Goal: Use online tool/utility: Utilize a website feature to perform a specific function

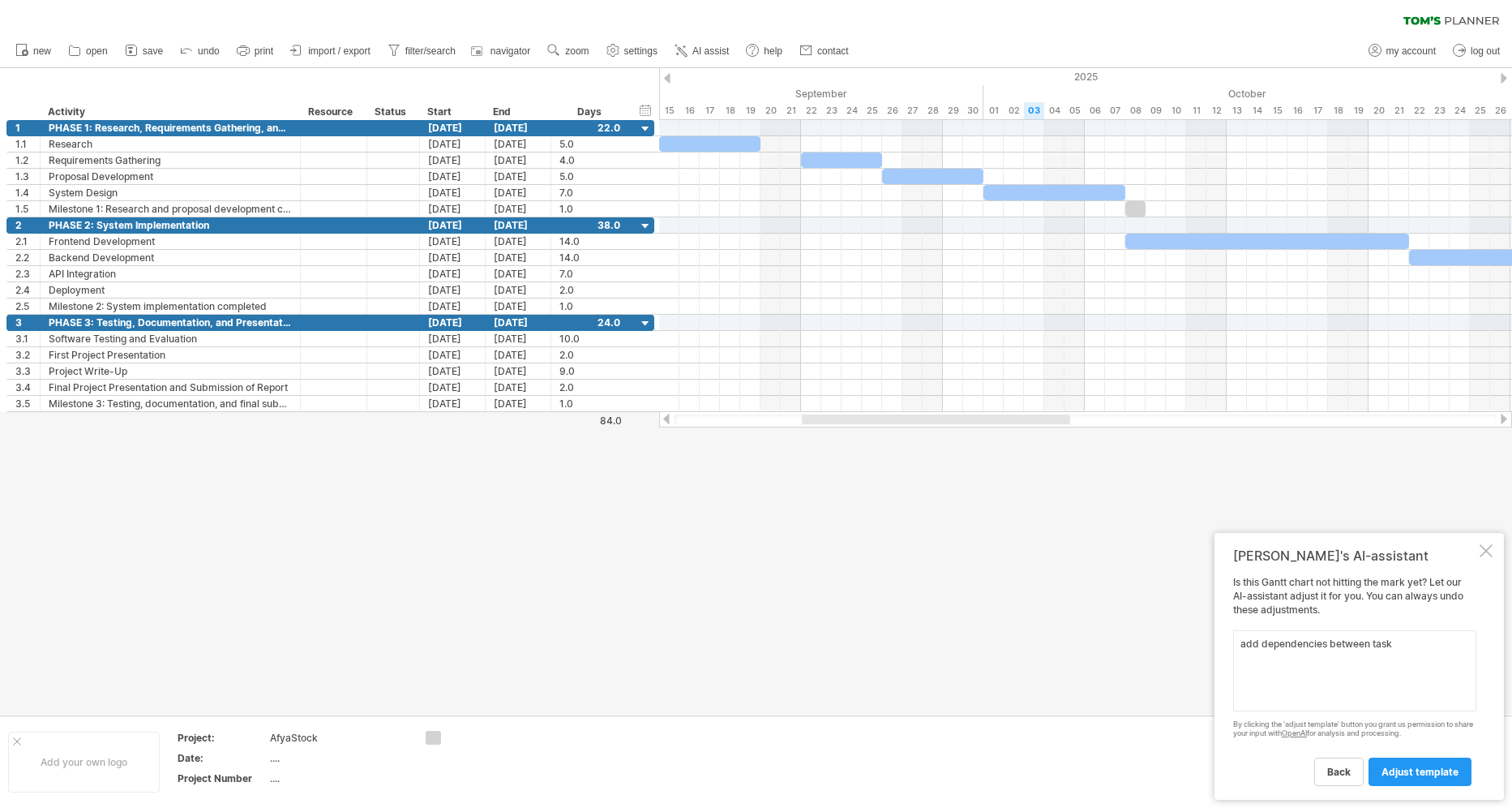
type textarea "add dependencies between tasks"
click at [1405, 763] on link "adjust template" at bounding box center [1420, 772] width 103 height 29
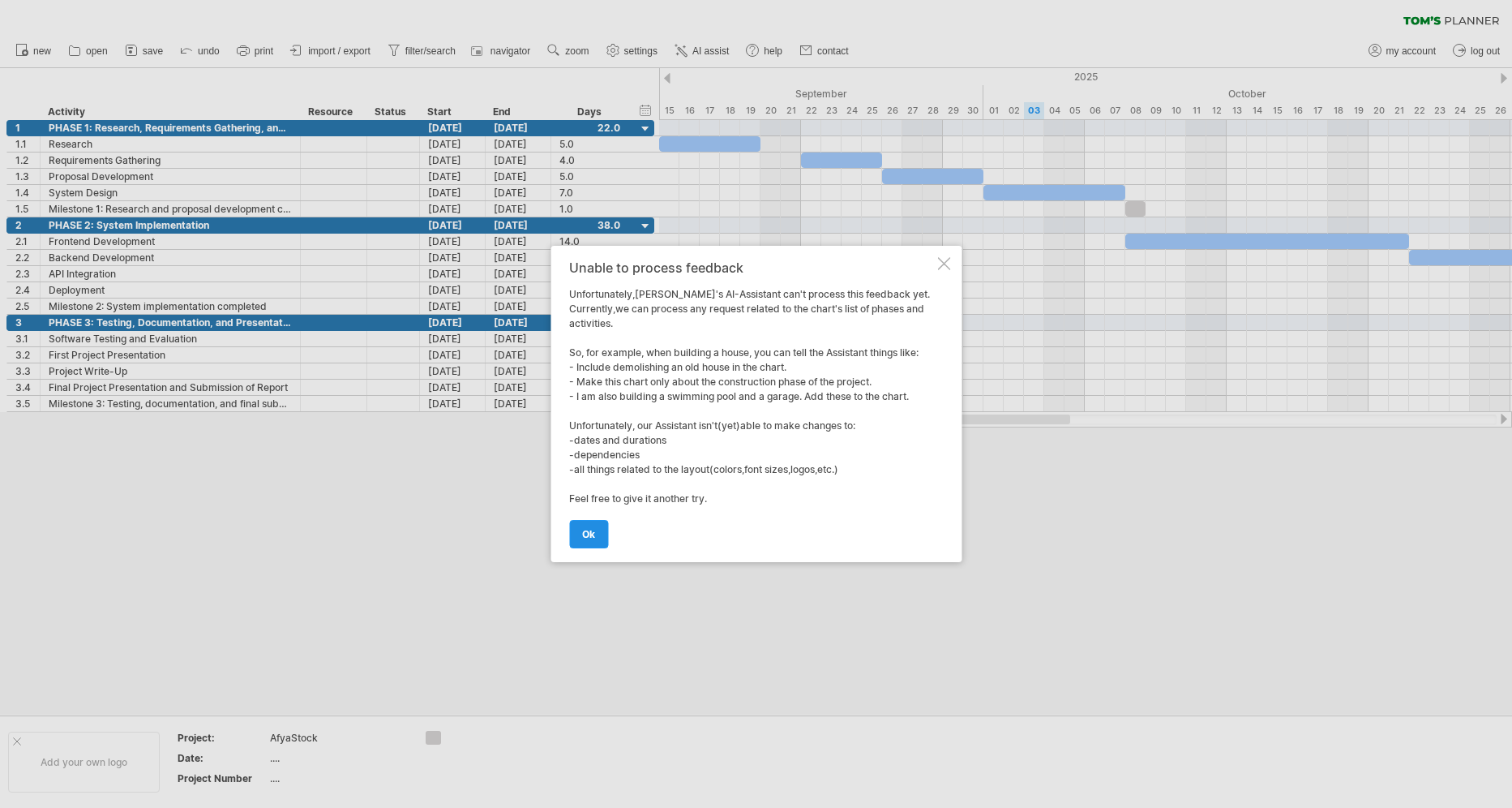
click at [590, 533] on span "ok" at bounding box center [588, 534] width 13 height 12
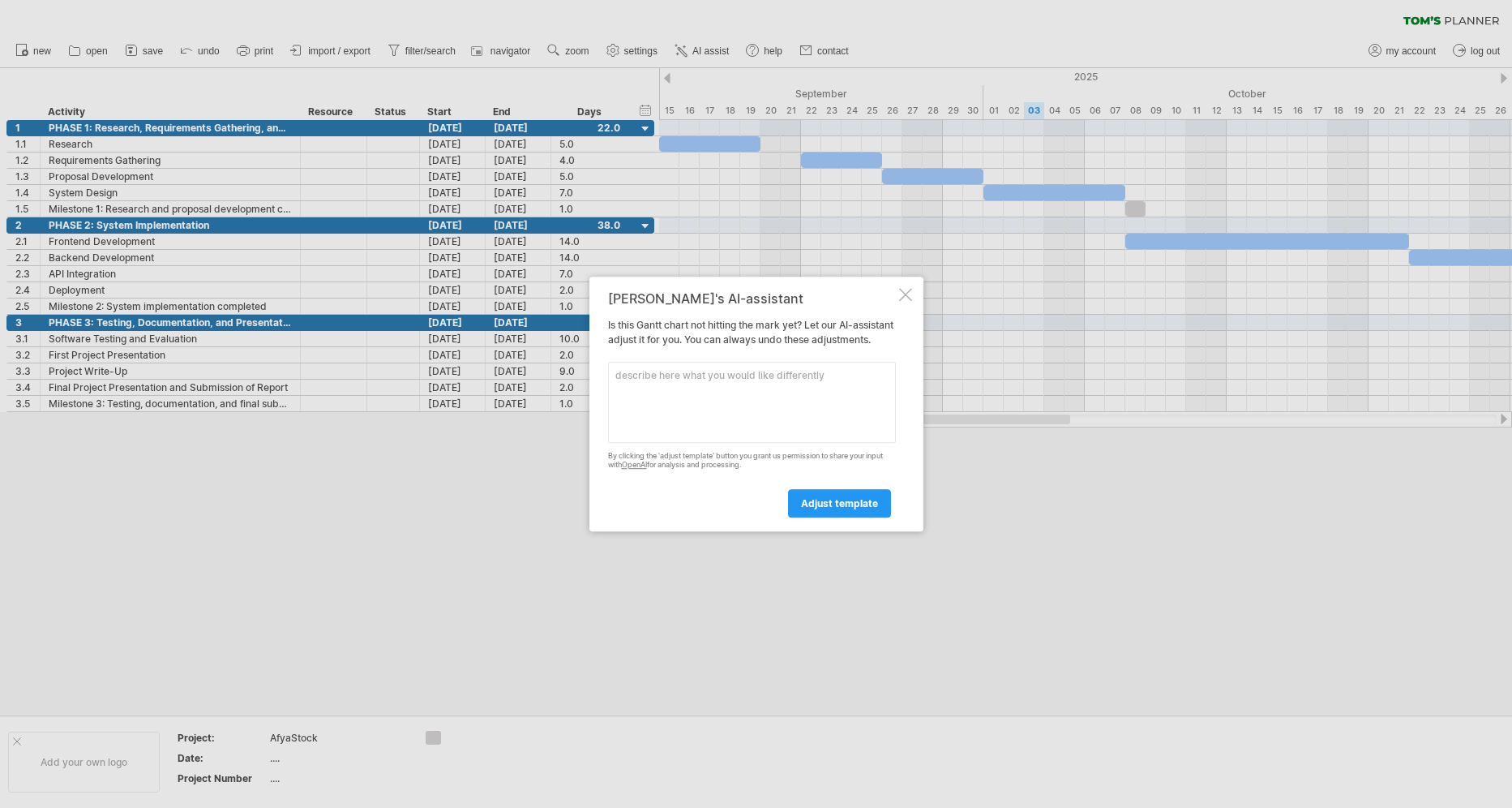
click at [743, 398] on textarea at bounding box center [751, 402] width 287 height 81
type textarea "add depednencies"
click at [808, 516] on link "adjust template" at bounding box center [840, 504] width 103 height 29
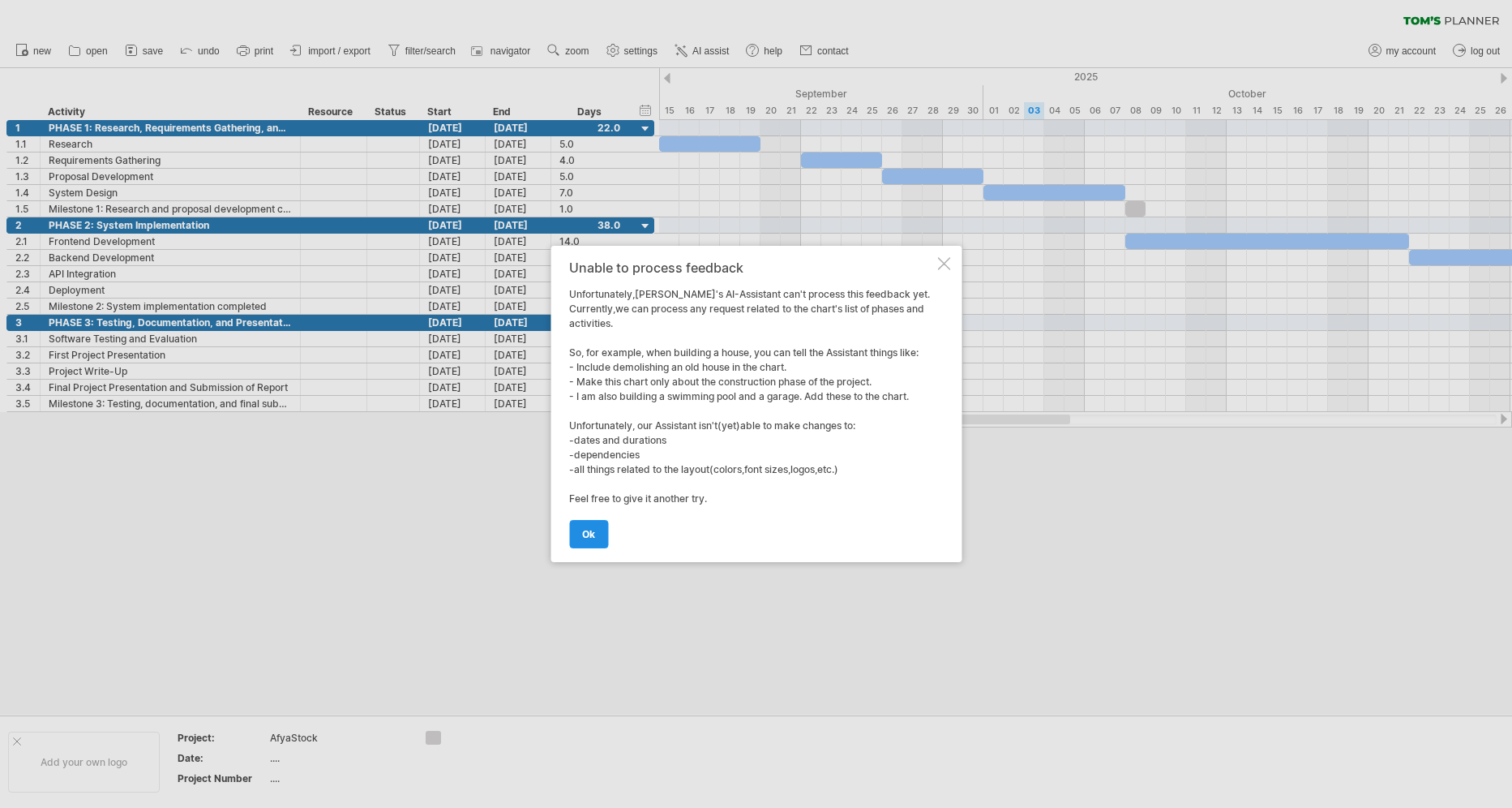
click at [593, 536] on span "ok" at bounding box center [588, 534] width 13 height 12
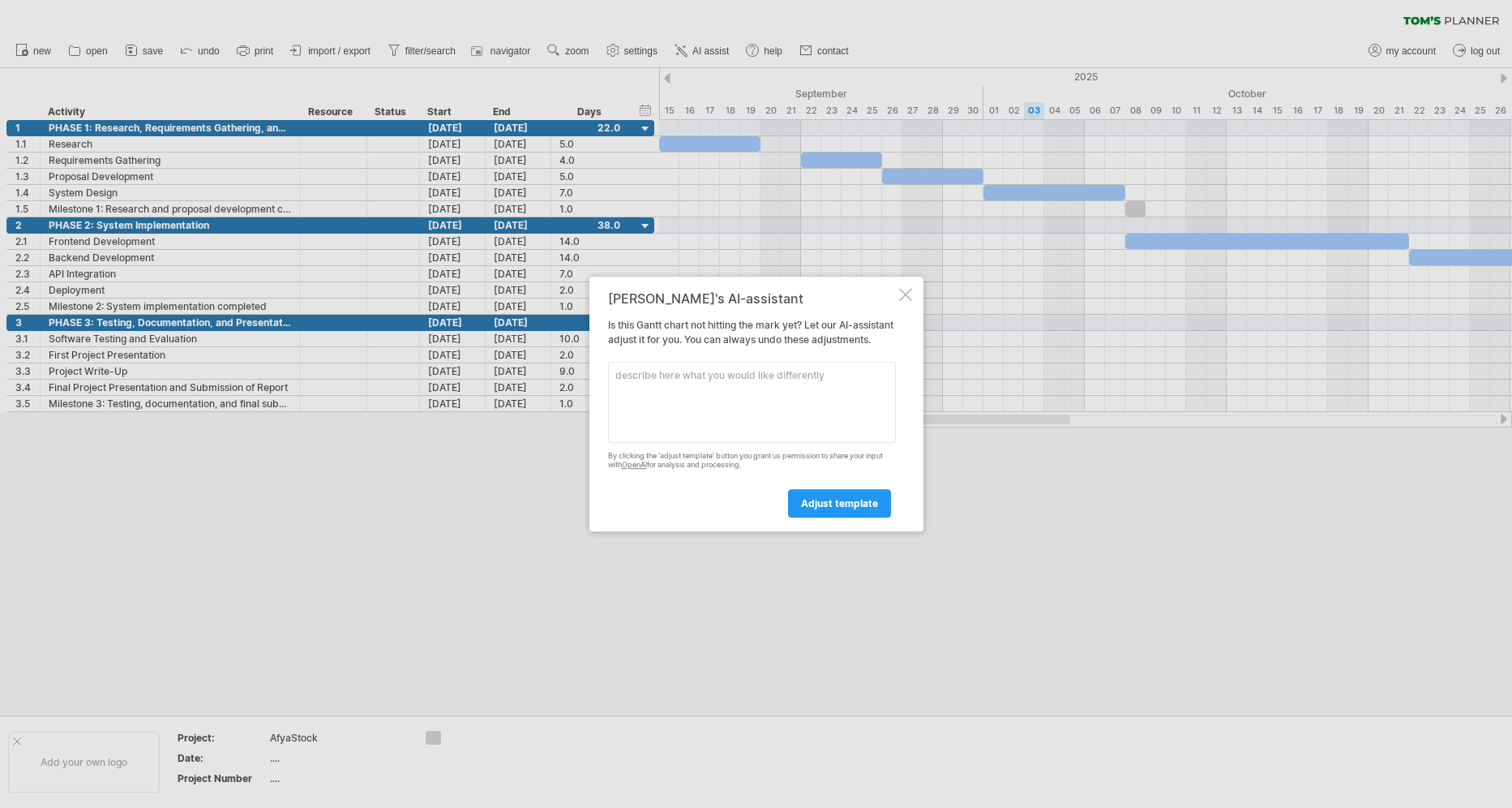
click at [684, 384] on textarea at bounding box center [751, 402] width 287 height 81
type textarea "include dependencies"
click at [834, 510] on span "adjust template" at bounding box center [840, 503] width 77 height 12
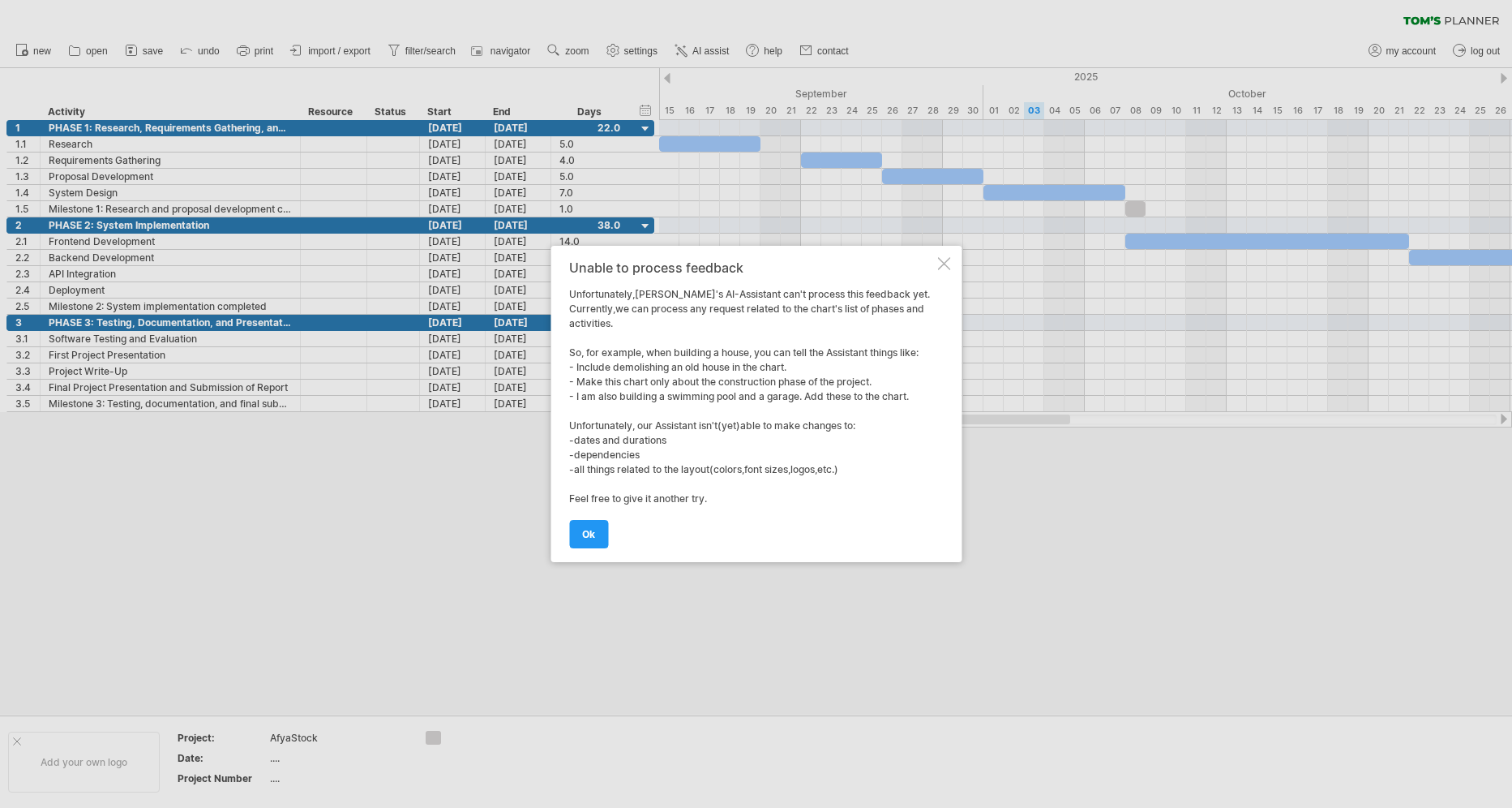
click at [948, 263] on div at bounding box center [943, 263] width 13 height 13
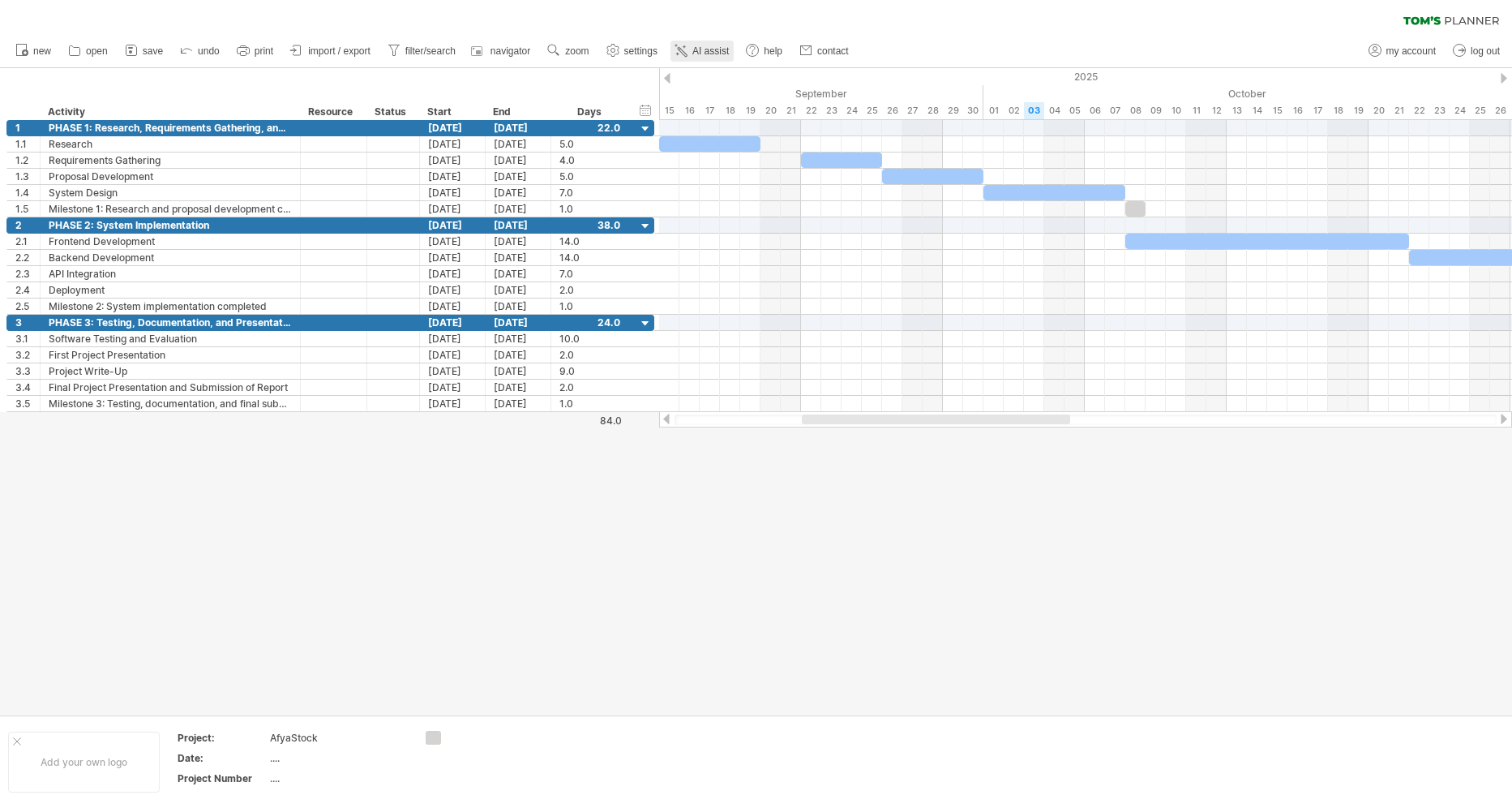
click at [699, 58] on link "AI assist" at bounding box center [702, 50] width 63 height 21
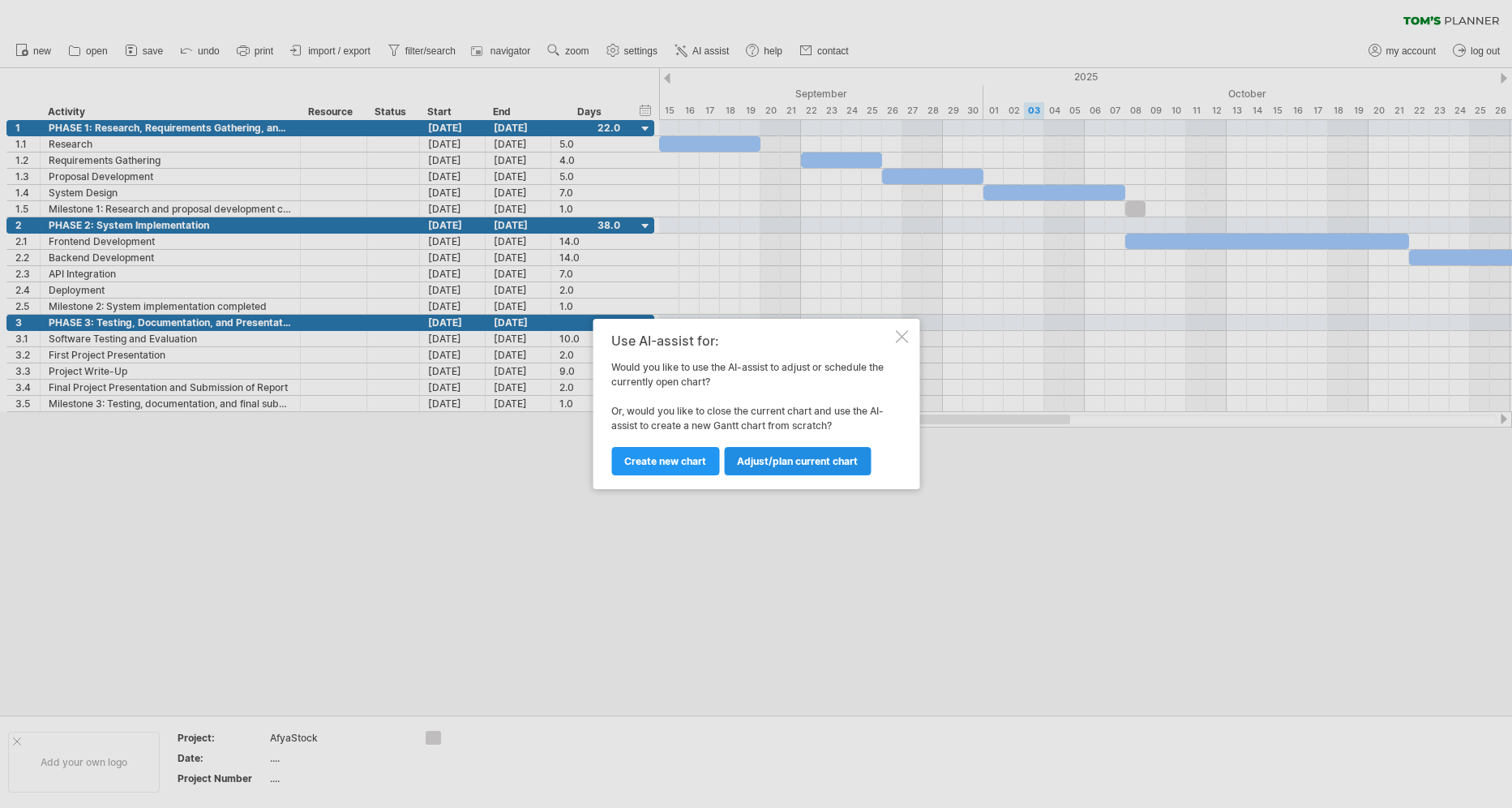
click at [759, 455] on span "Adjust/plan current chart" at bounding box center [798, 461] width 121 height 12
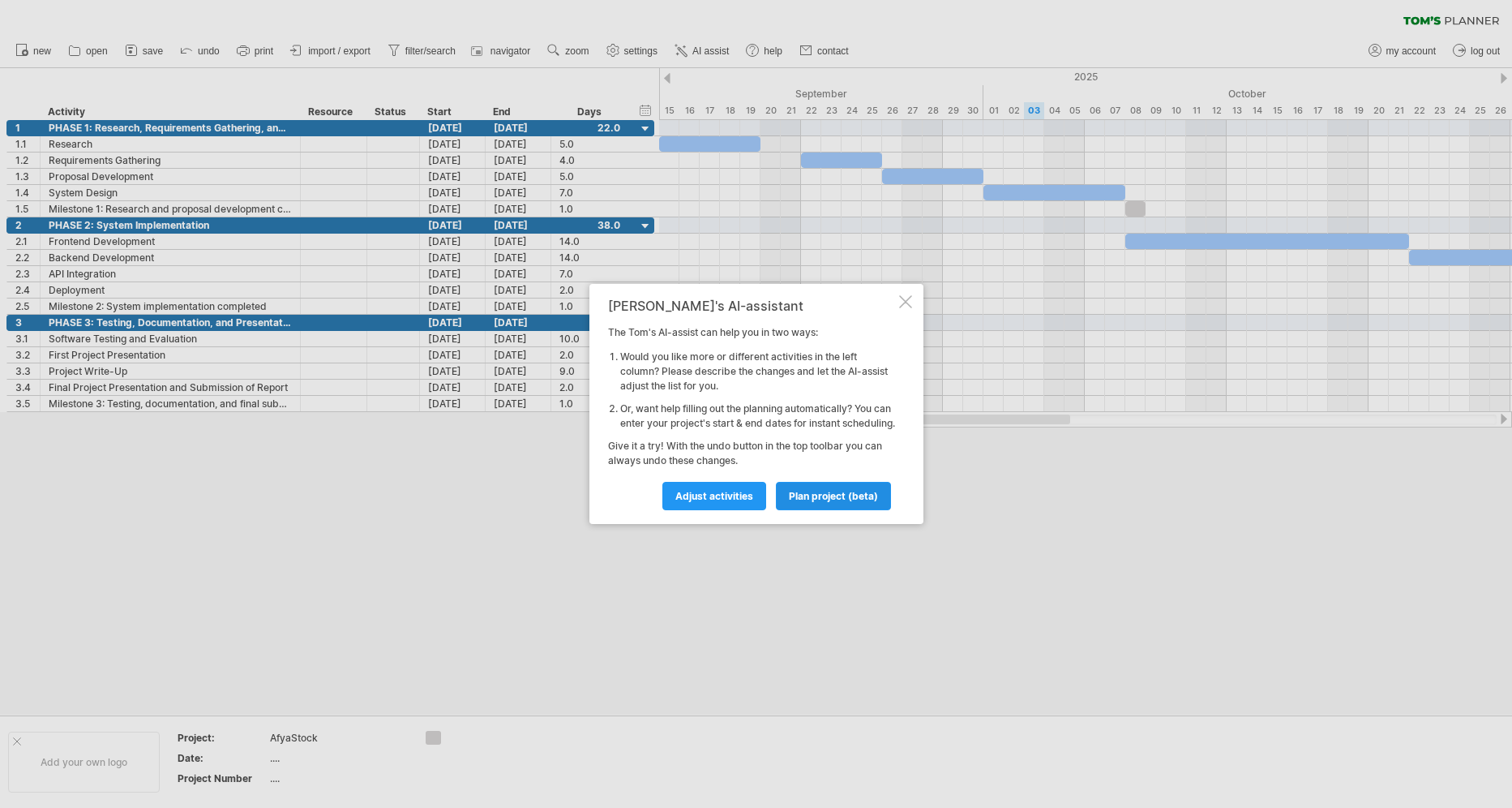
click at [786, 501] on link "plan project (beta)" at bounding box center [833, 496] width 115 height 29
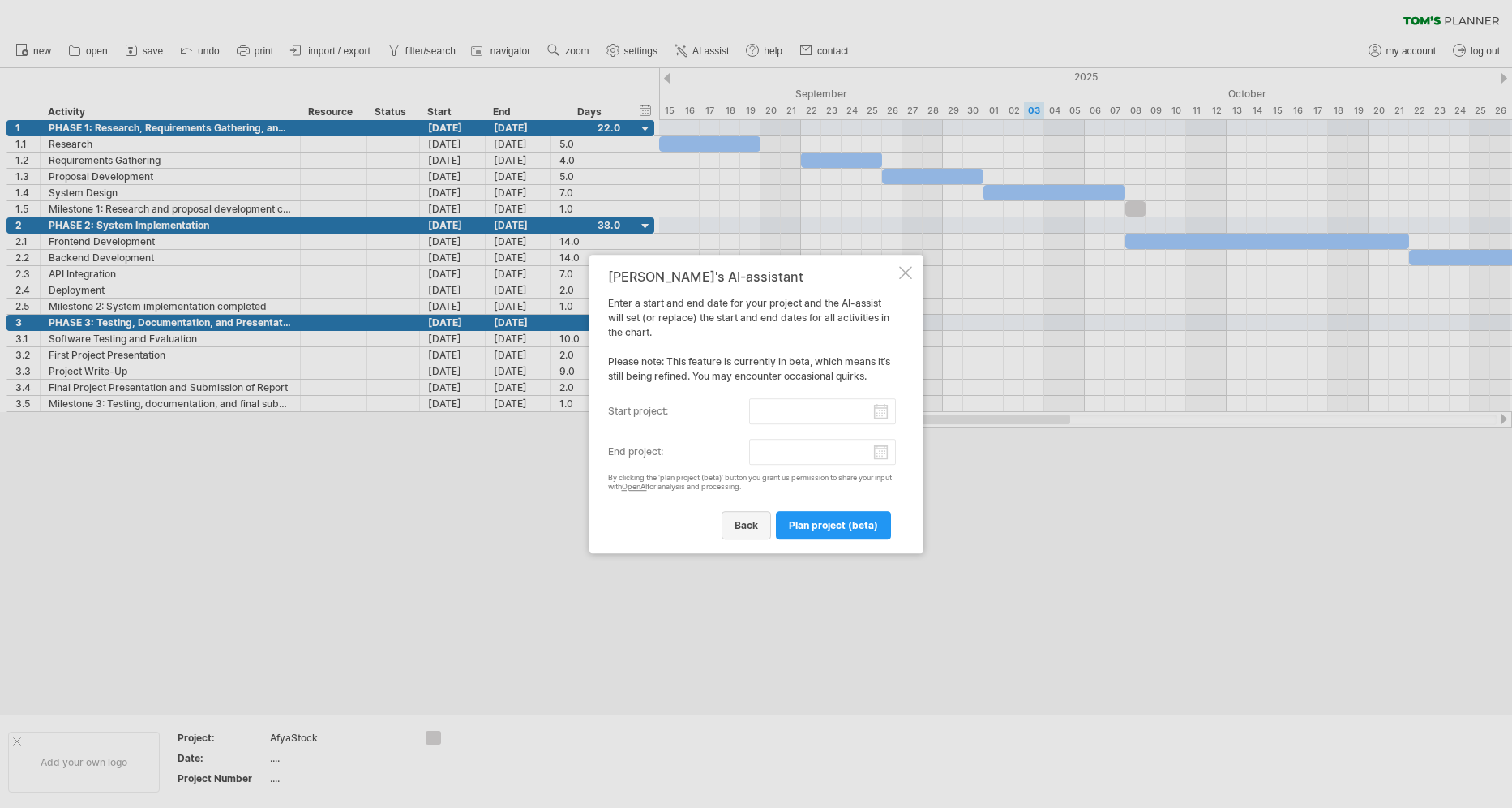
click at [749, 522] on span "back" at bounding box center [746, 525] width 24 height 12
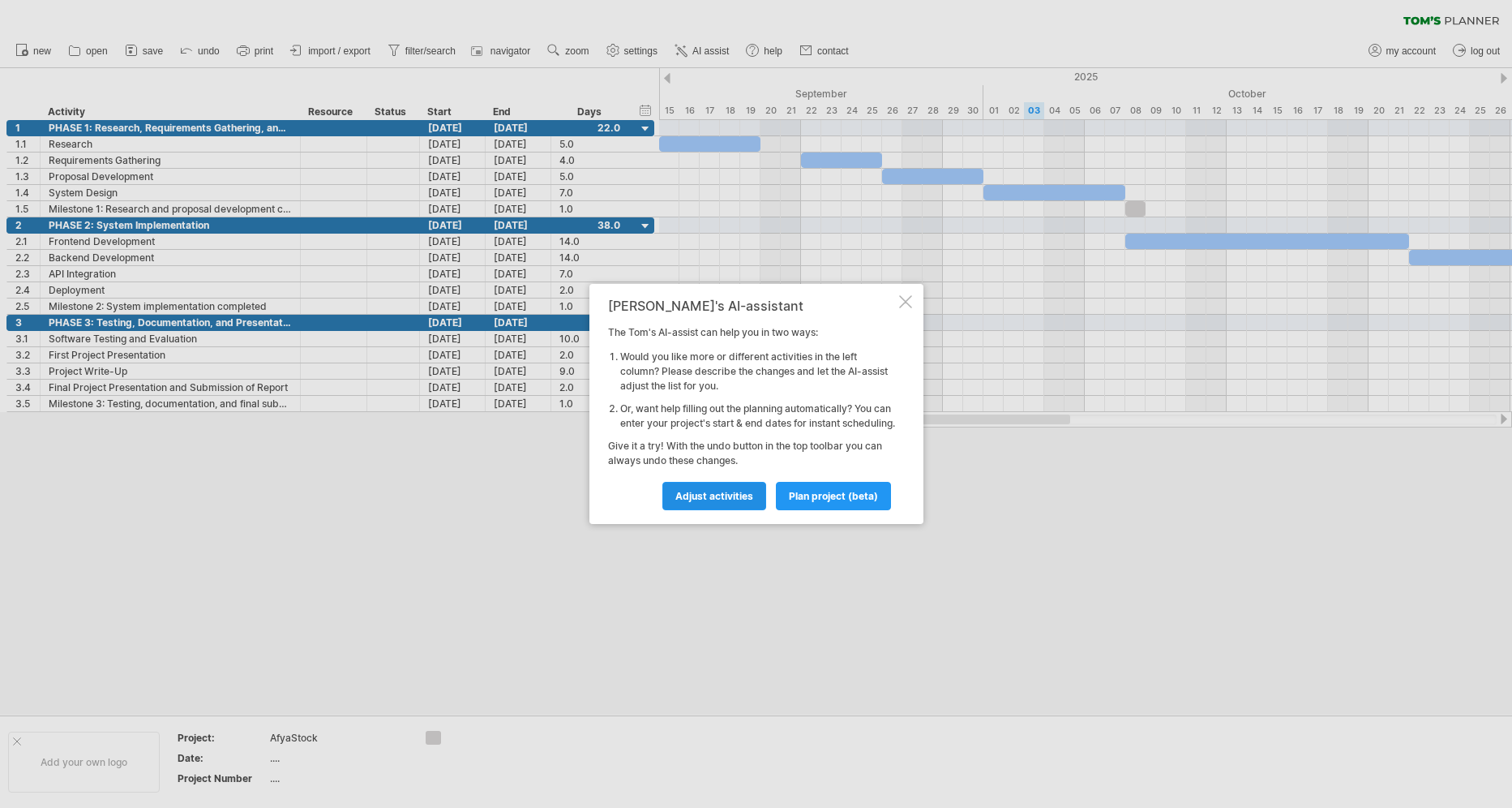
click at [726, 502] on span "Adjust activities" at bounding box center [714, 496] width 78 height 12
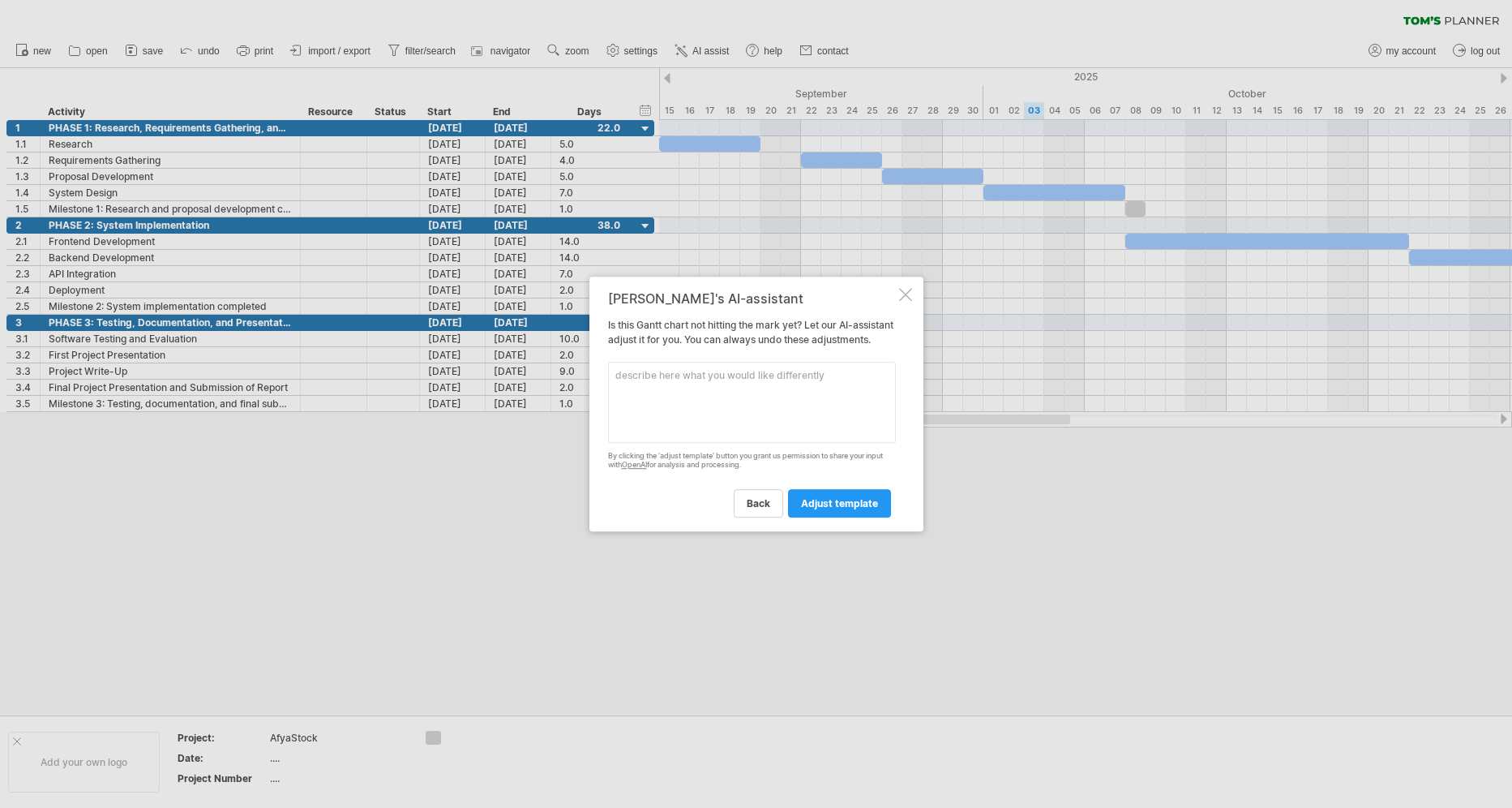
click at [756, 399] on textarea at bounding box center [751, 402] width 287 height 81
click at [904, 293] on div at bounding box center [905, 293] width 13 height 13
